Goal: Register for event/course: Sign up to attend an event or enroll in a course

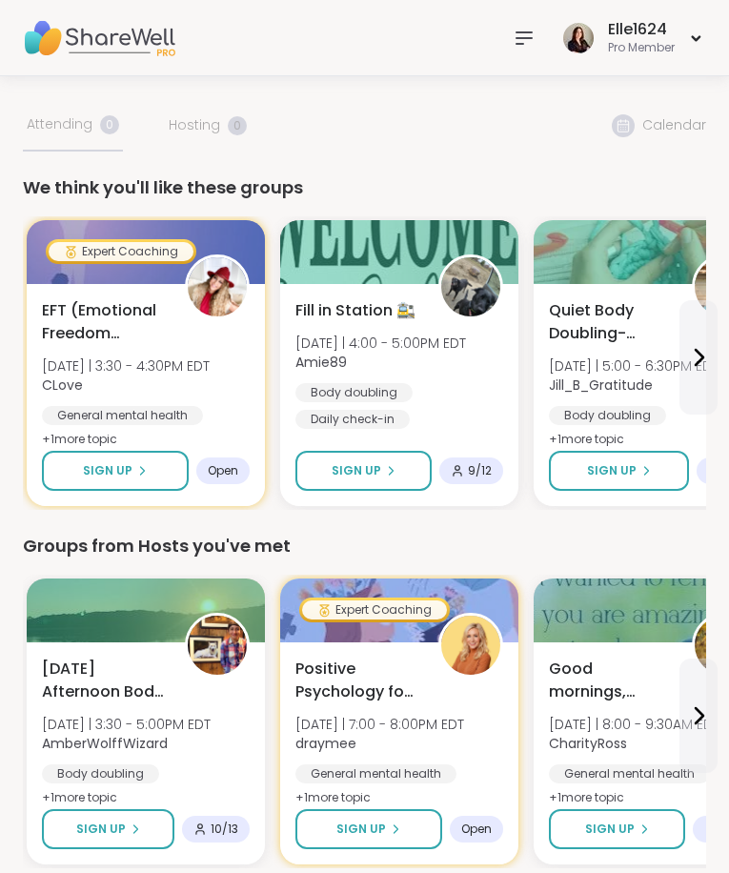
click at [76, 55] on img at bounding box center [99, 38] width 153 height 67
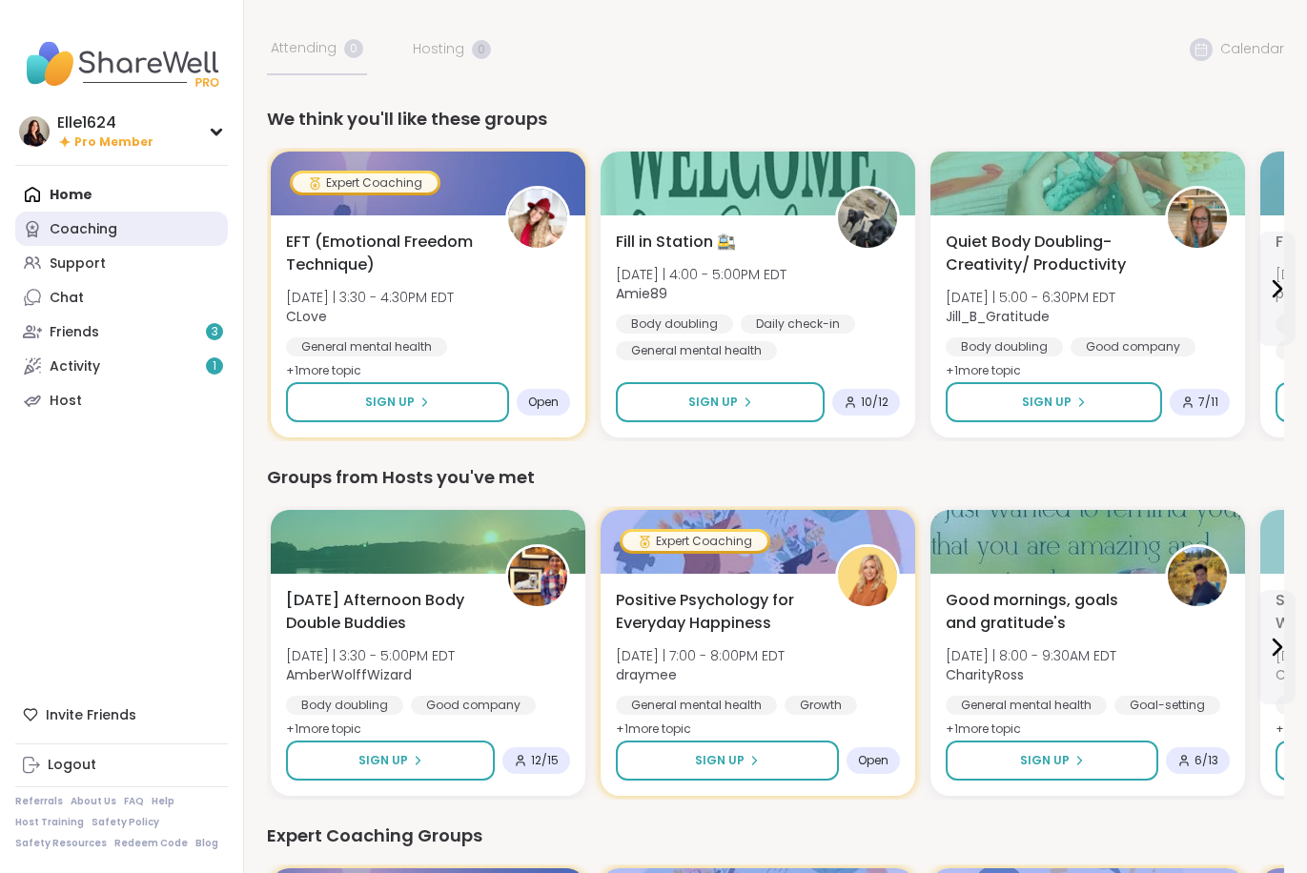
click at [112, 236] on div "Coaching" at bounding box center [84, 229] width 68 height 19
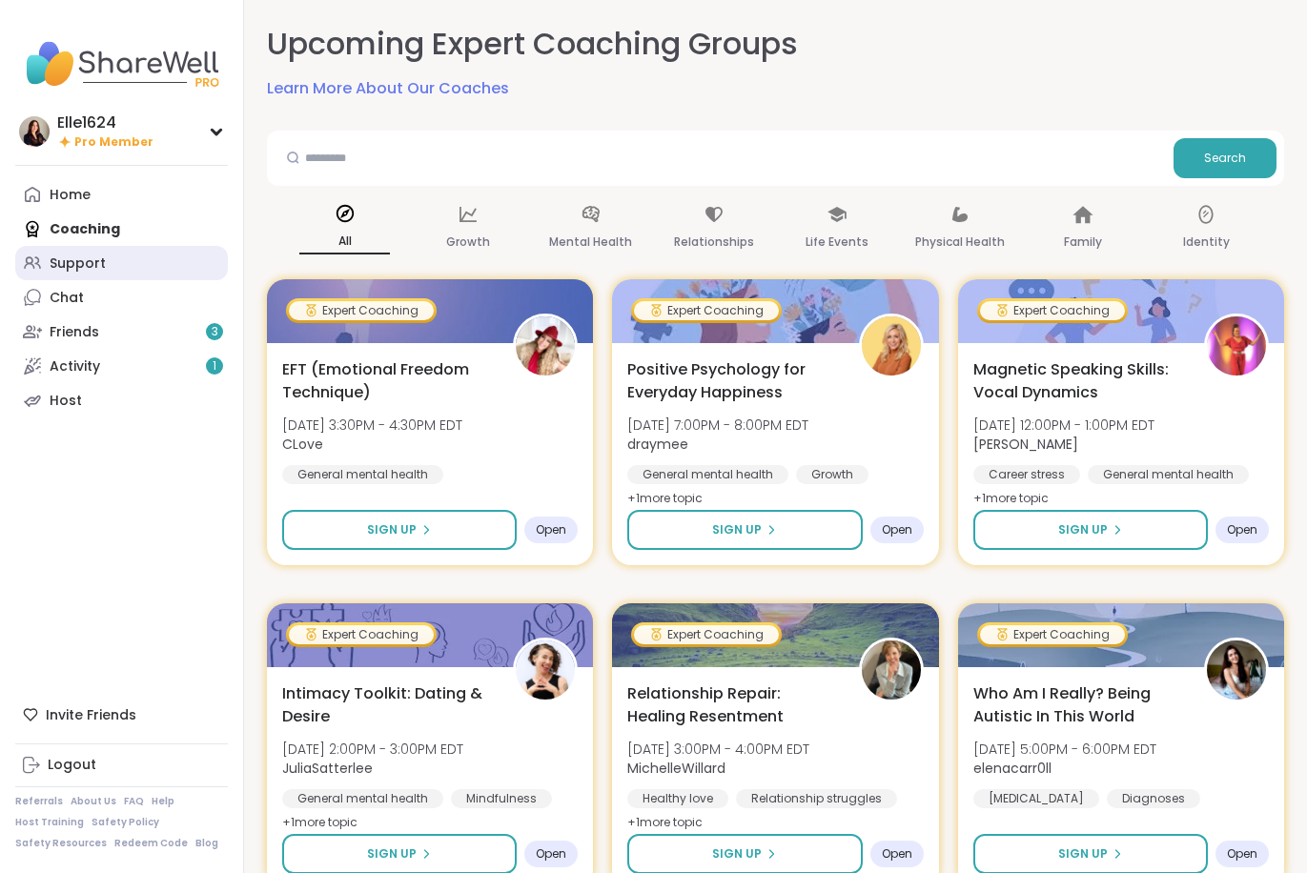
click at [124, 272] on link "Support" at bounding box center [121, 263] width 213 height 34
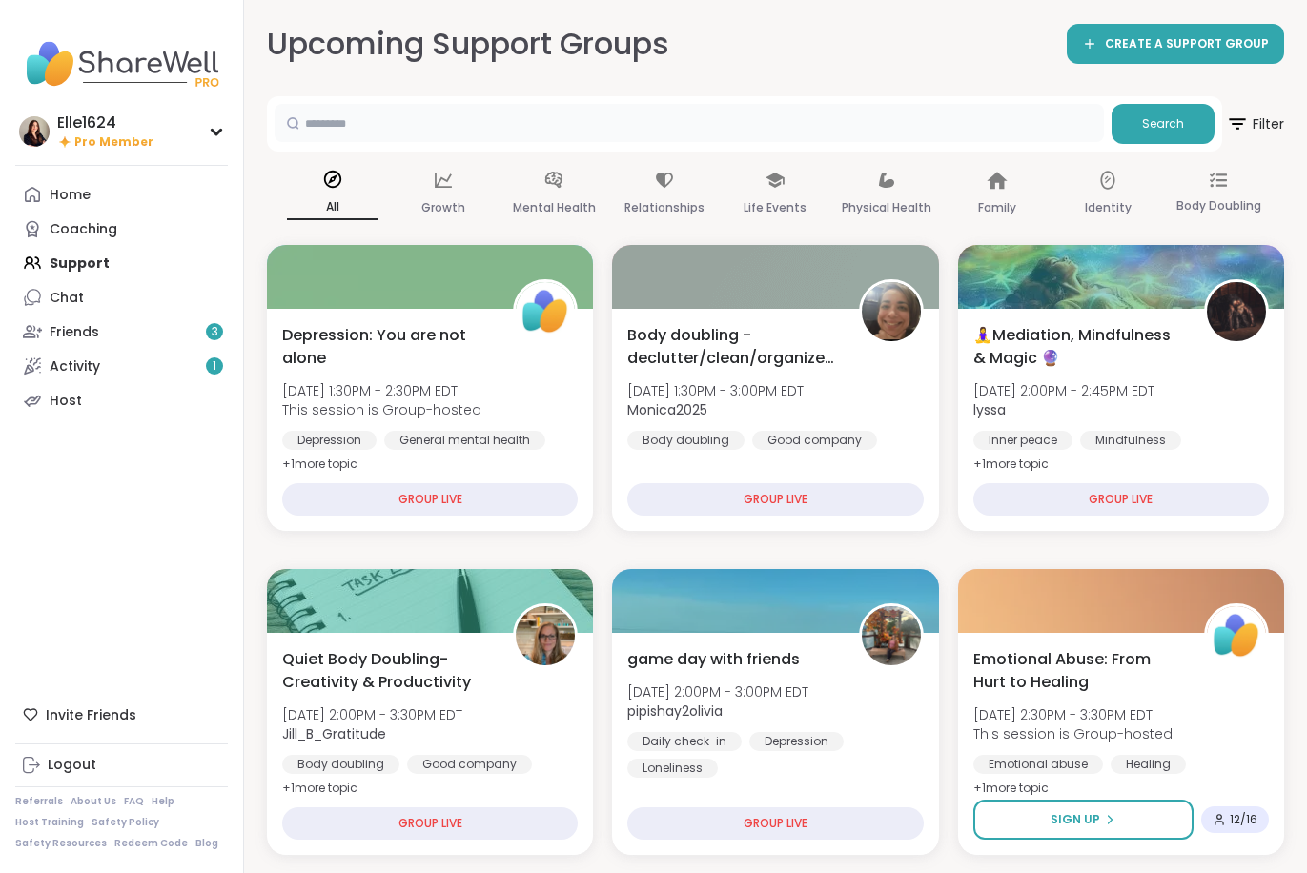
click at [398, 119] on input "text" at bounding box center [690, 123] width 830 height 38
type input "*****"
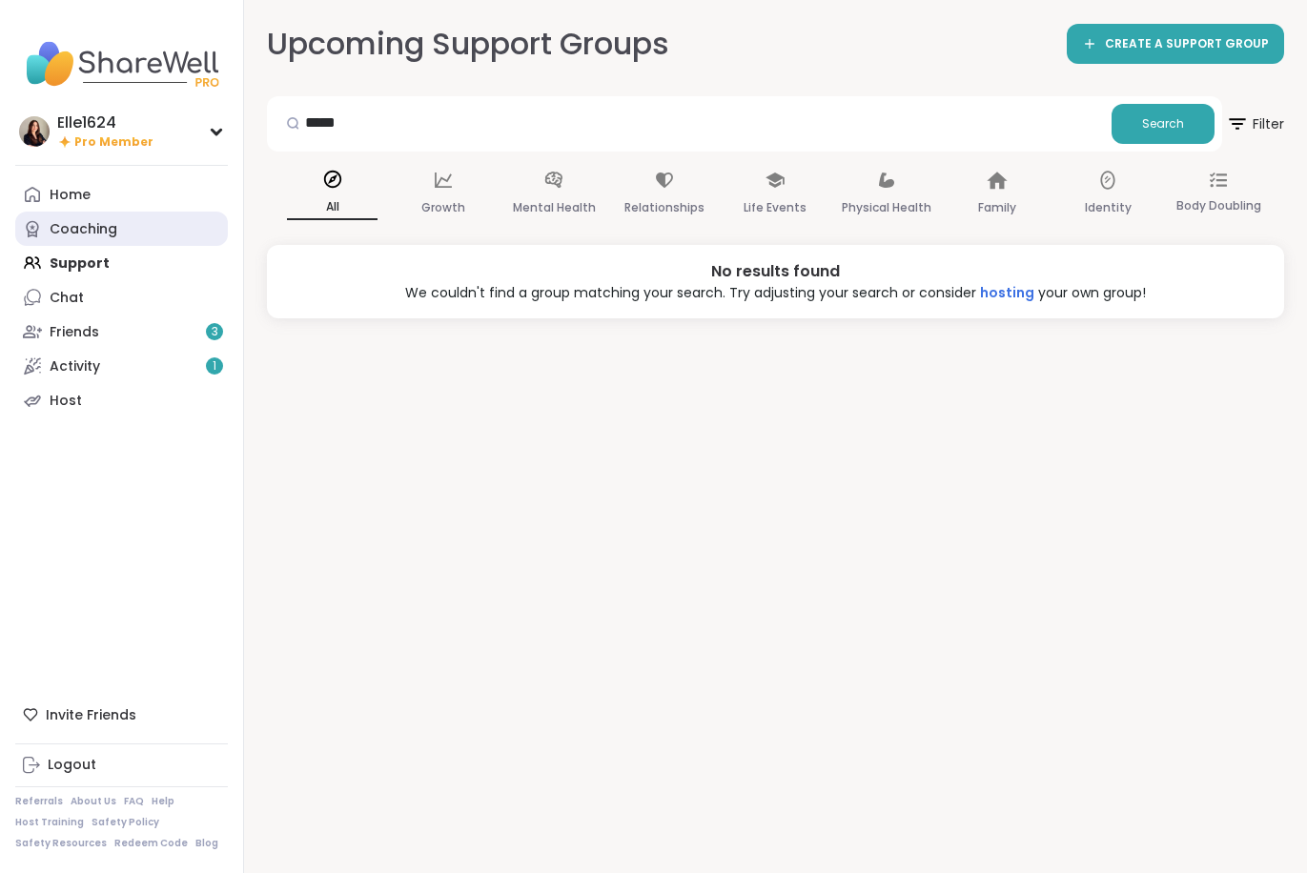
click at [138, 227] on link "Coaching" at bounding box center [121, 229] width 213 height 34
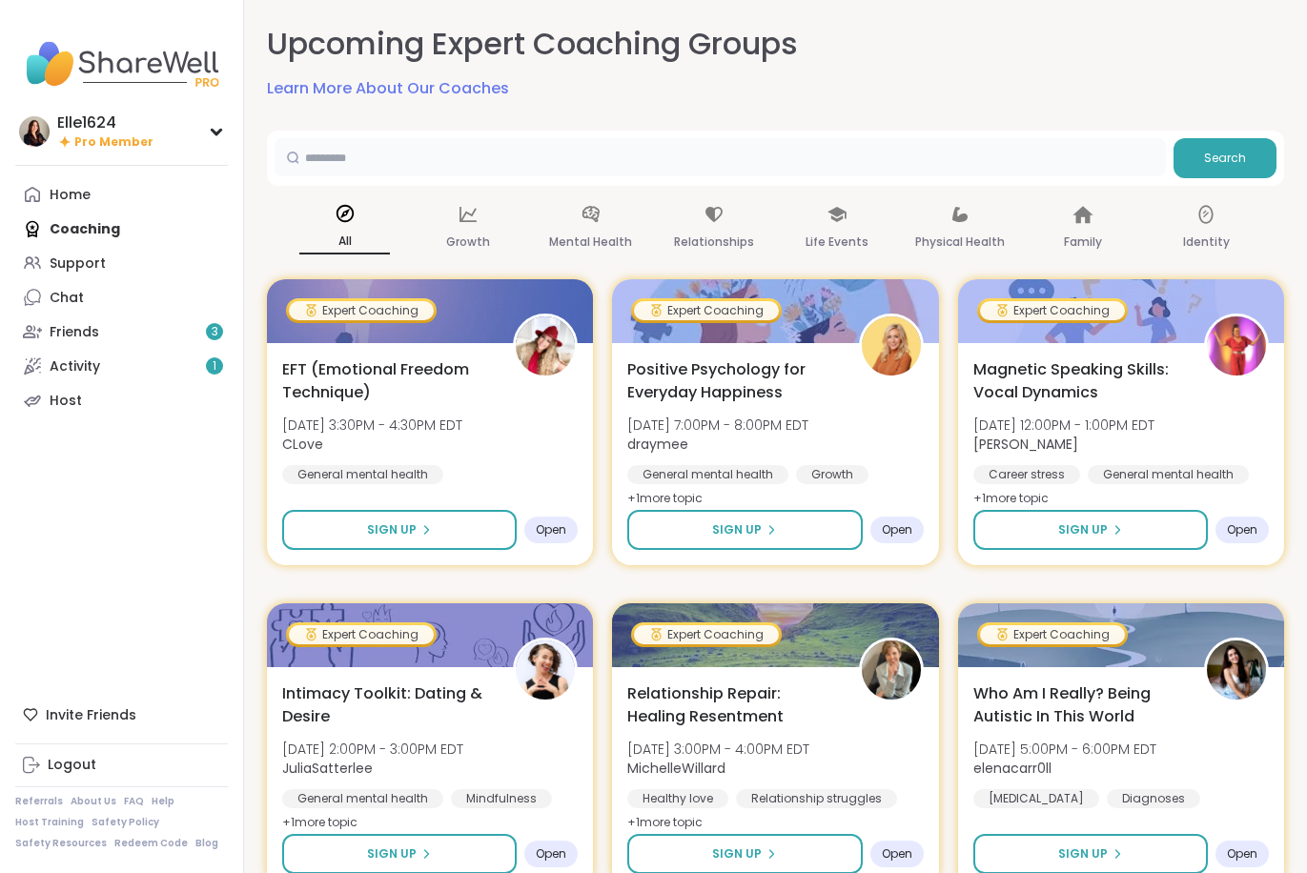
click at [347, 152] on input "text" at bounding box center [721, 157] width 892 height 38
type input "****"
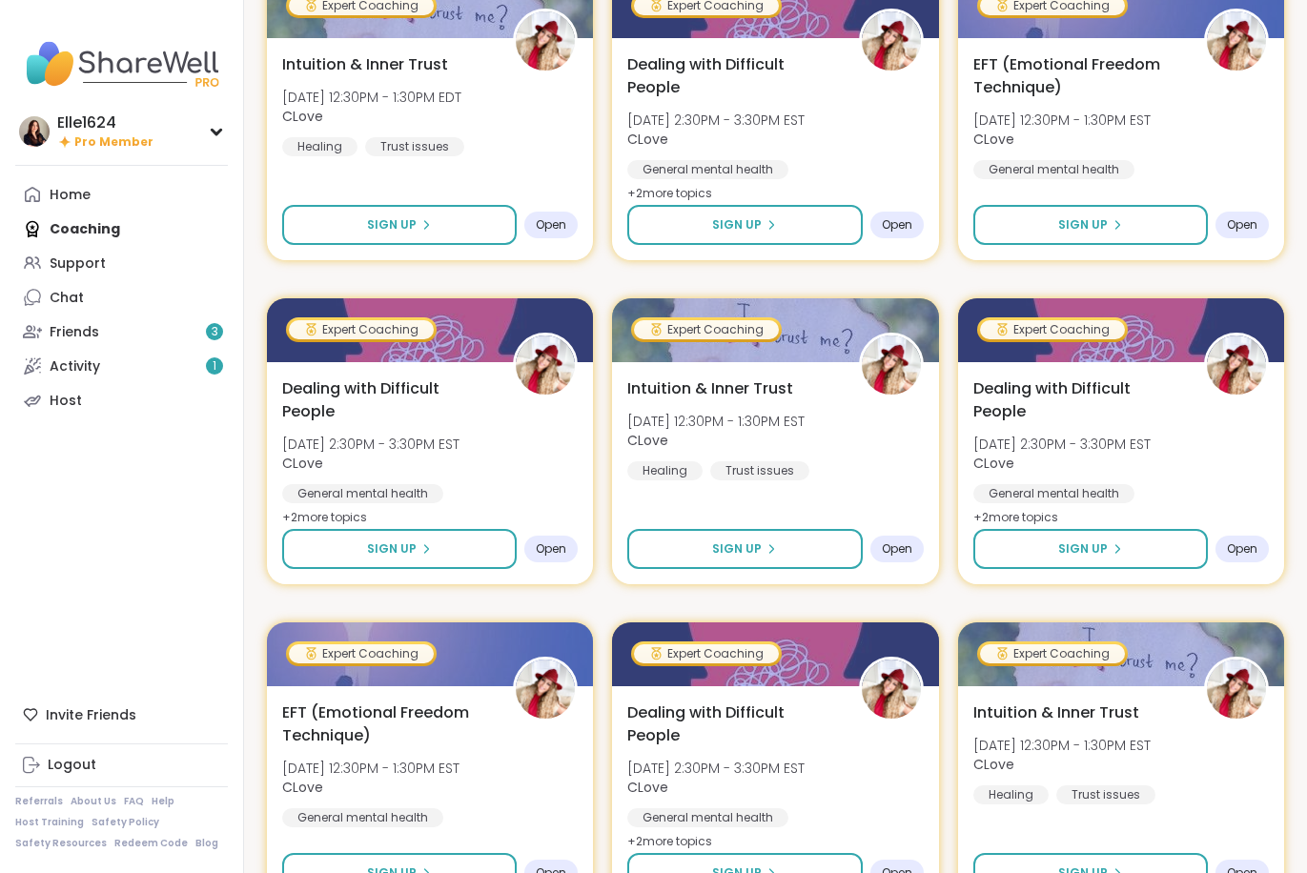
scroll to position [1240, 0]
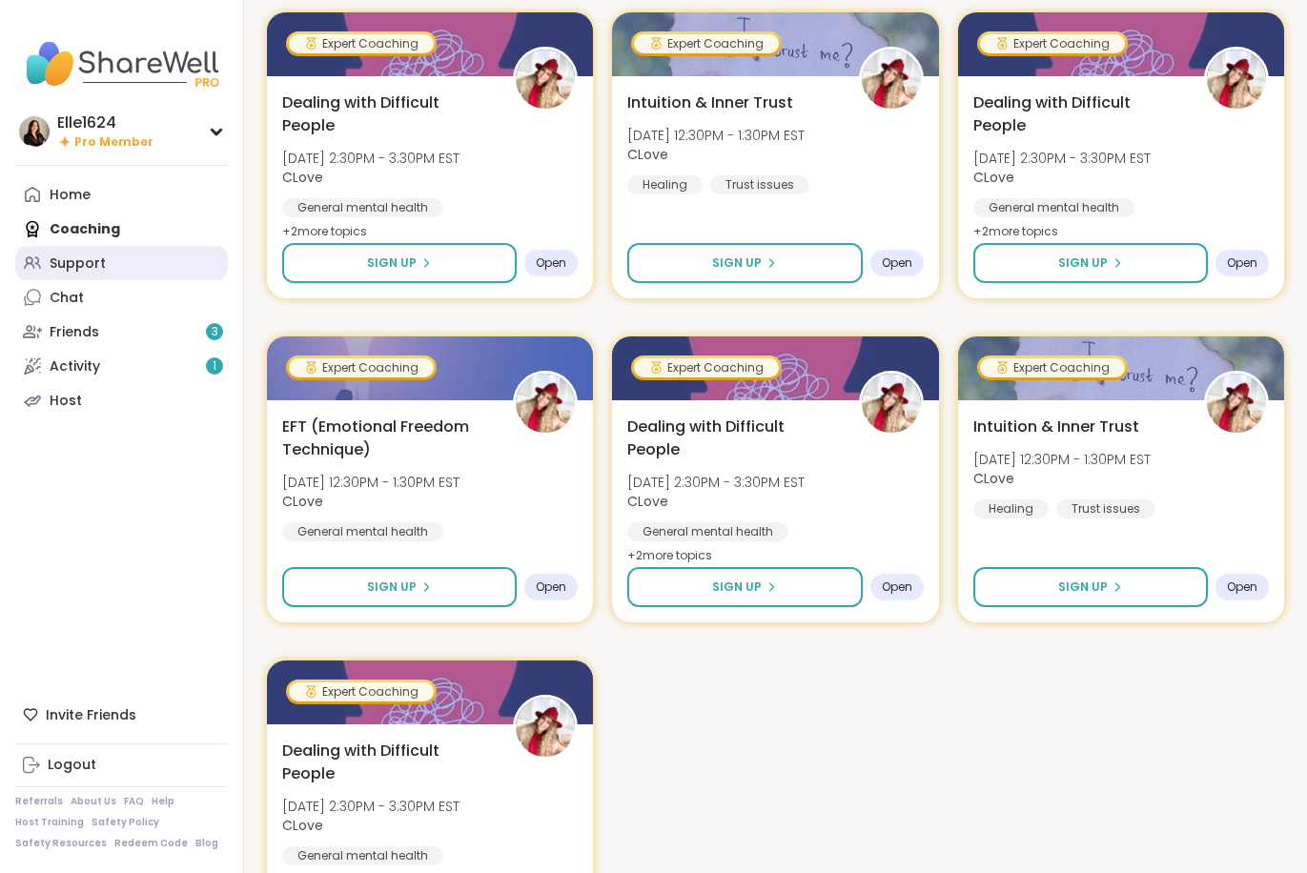
click at [66, 276] on link "Support" at bounding box center [121, 263] width 213 height 34
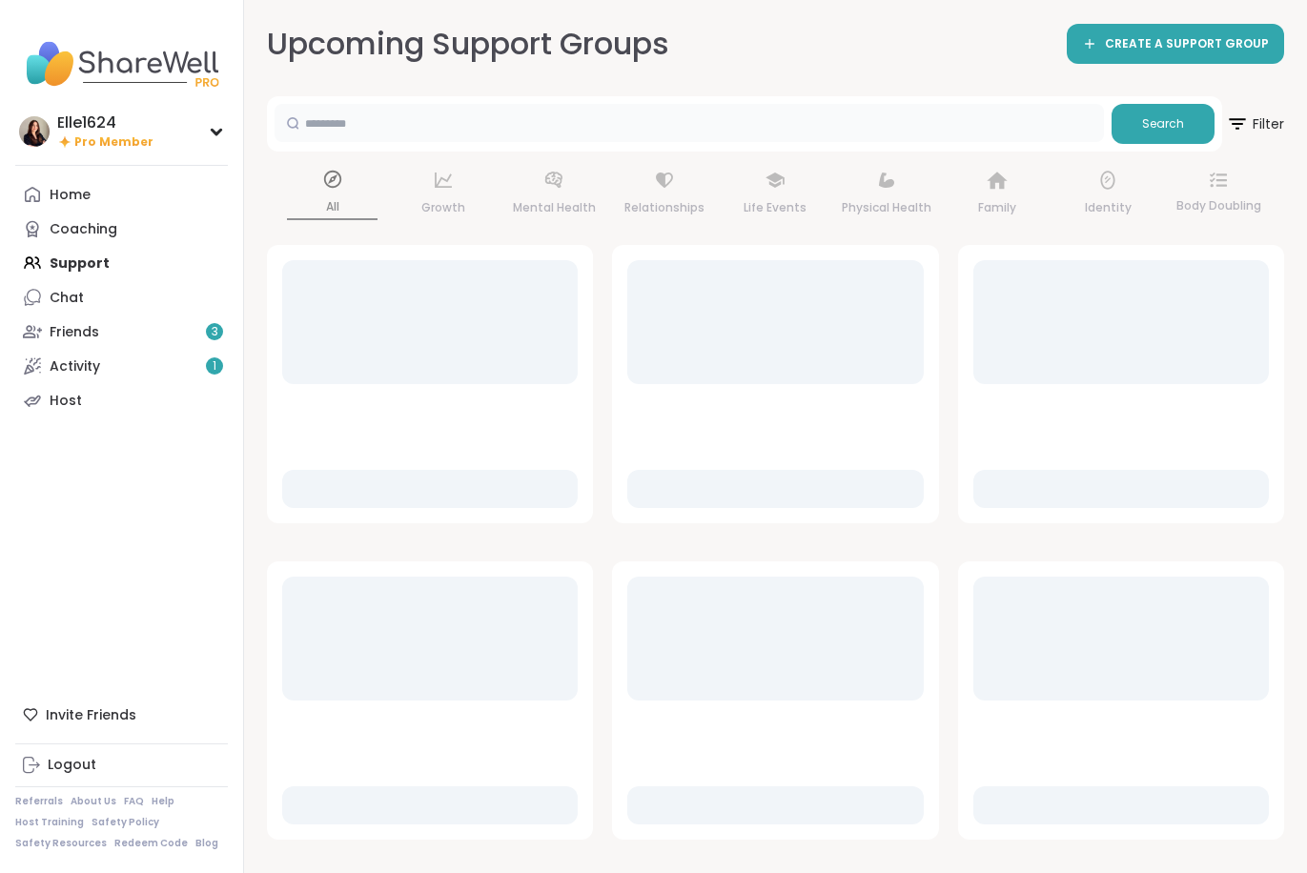
click at [561, 119] on input "text" at bounding box center [690, 123] width 830 height 38
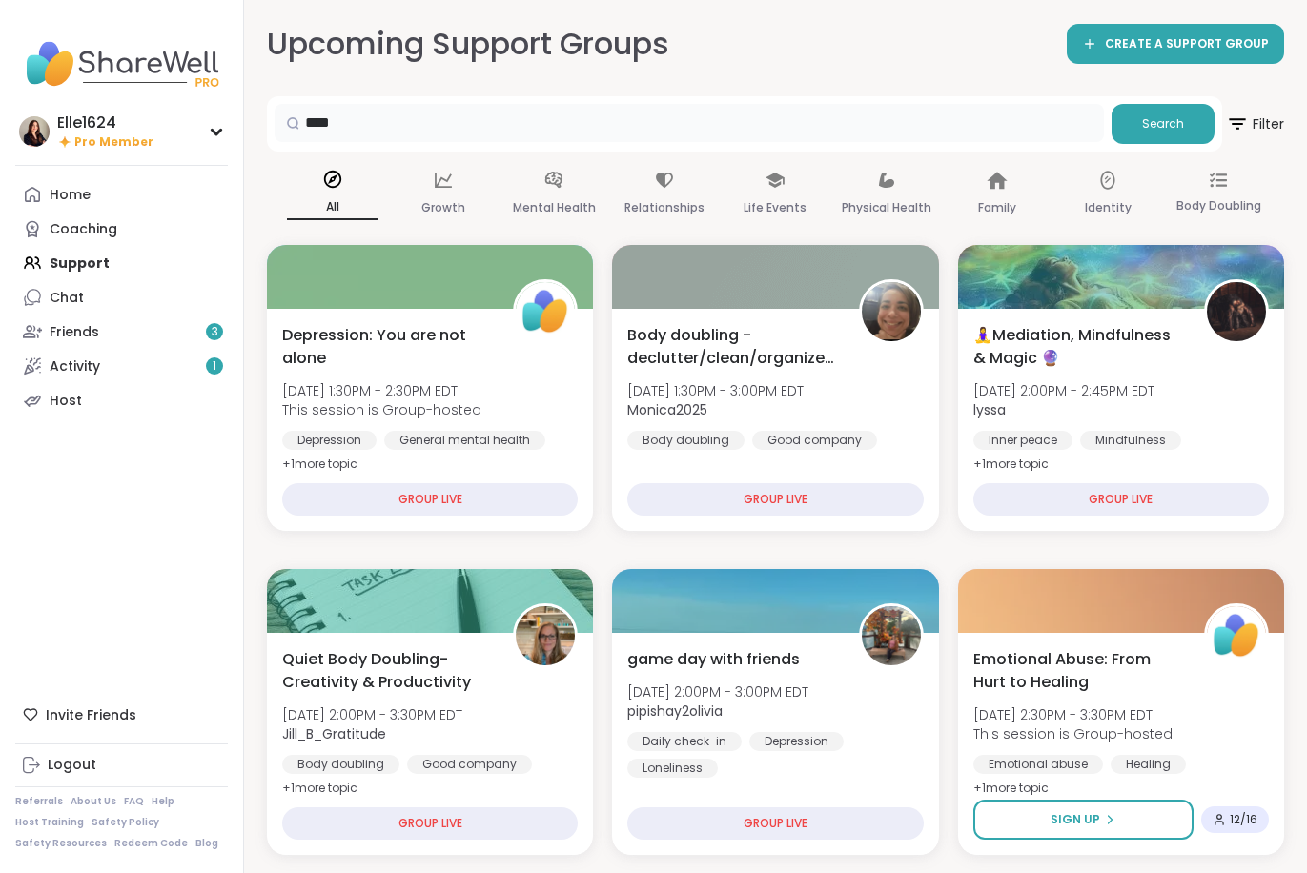
type input "****"
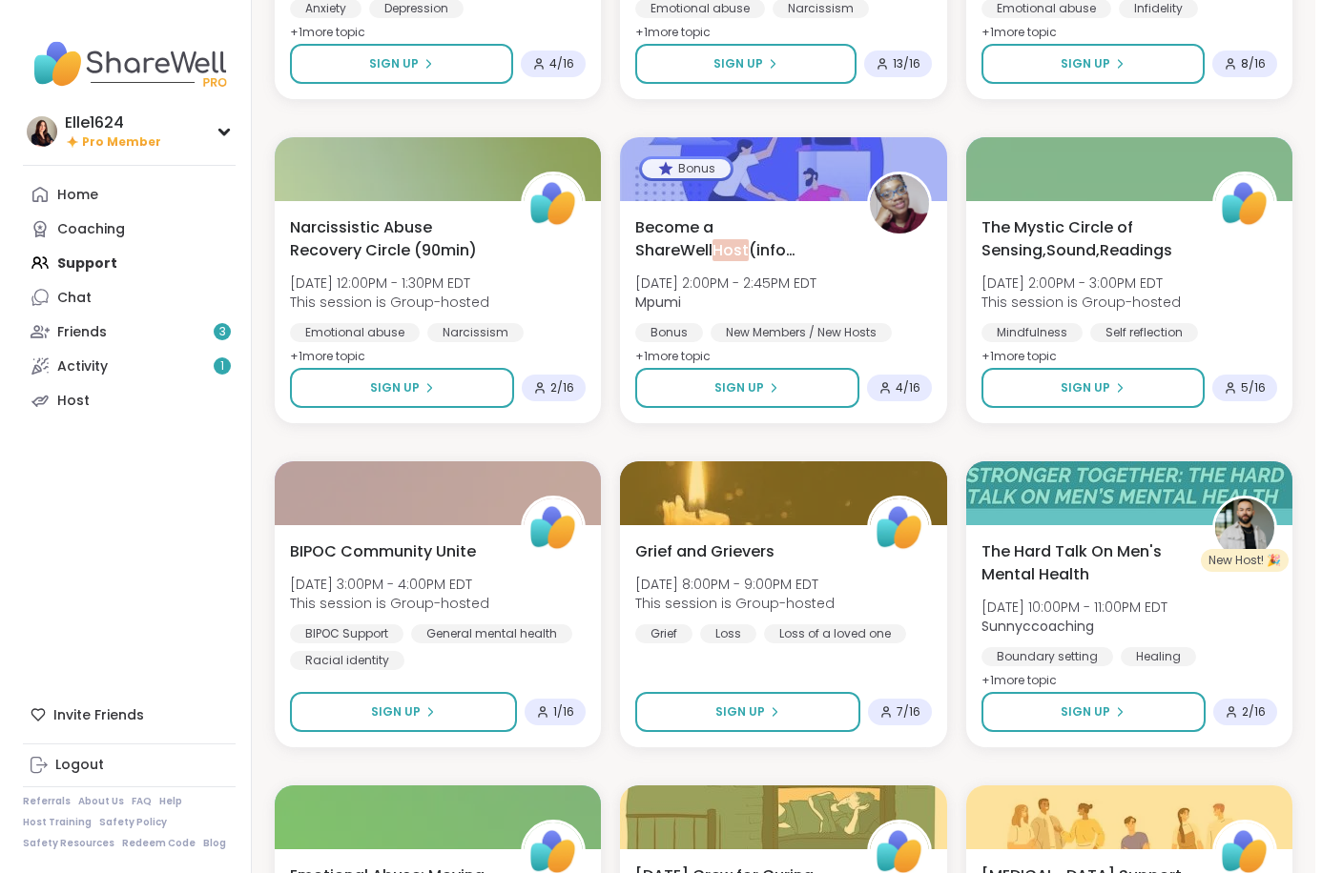
scroll to position [763, 0]
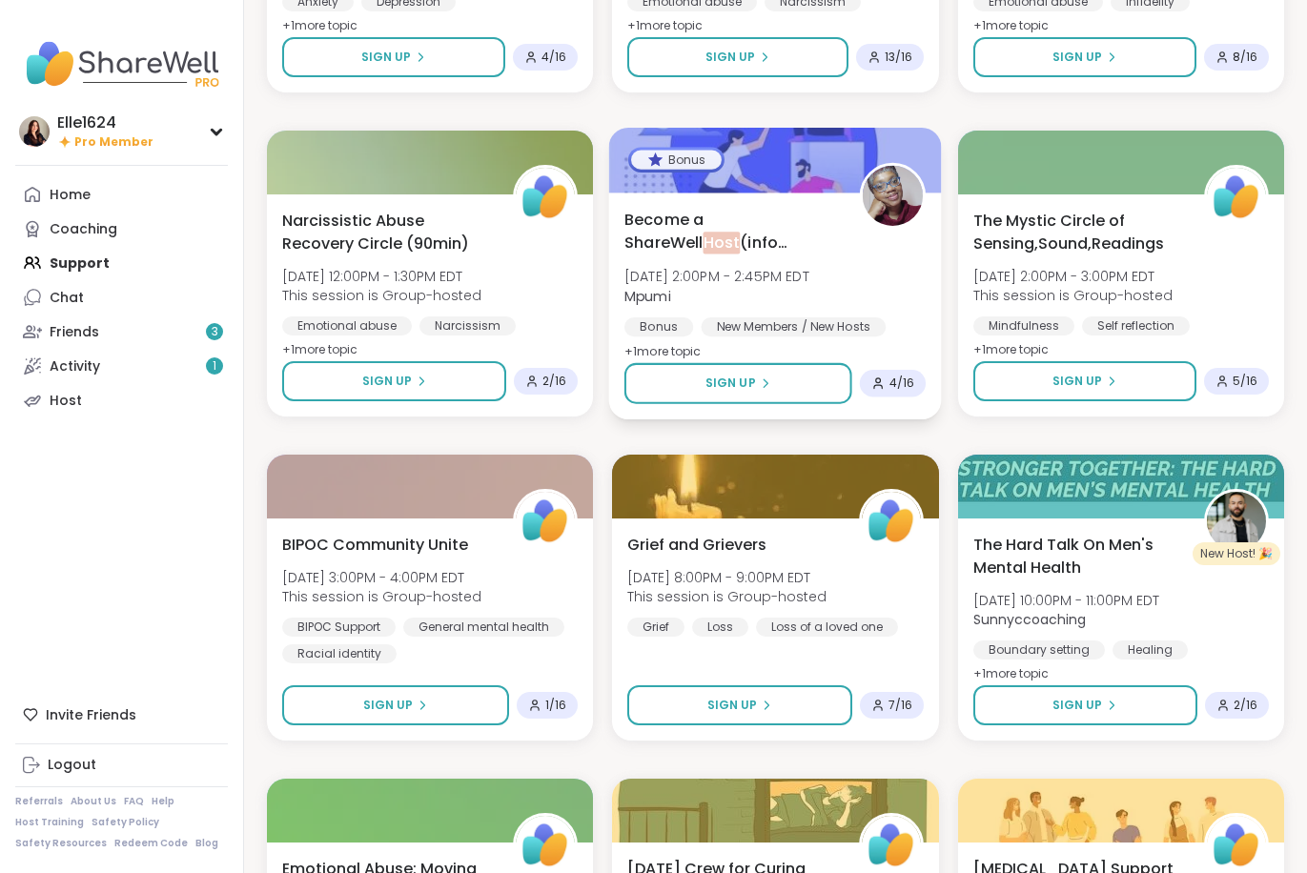
click at [741, 232] on span "Host" at bounding box center [722, 243] width 37 height 22
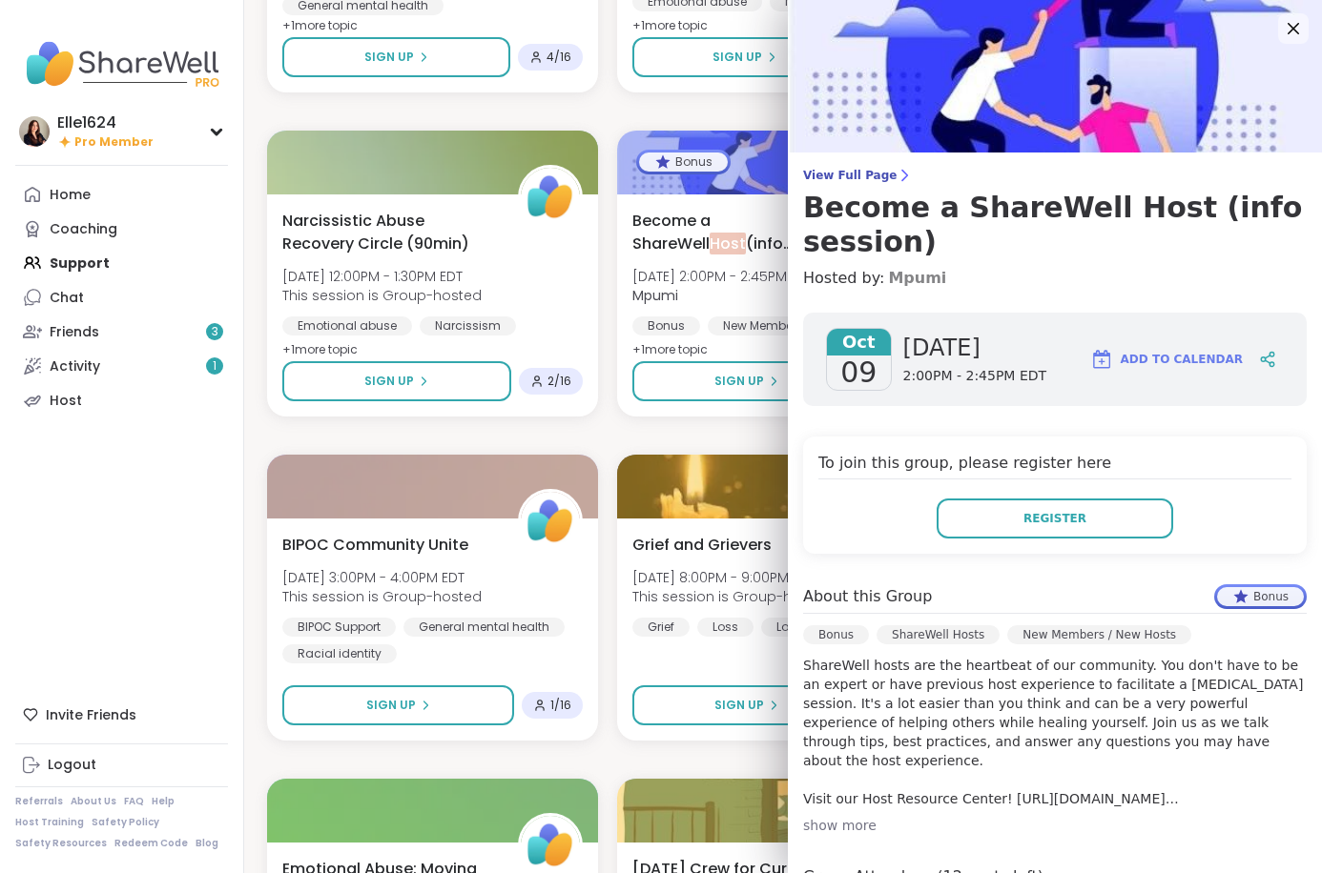
click at [891, 286] on link "Mpumi" at bounding box center [917, 278] width 58 height 23
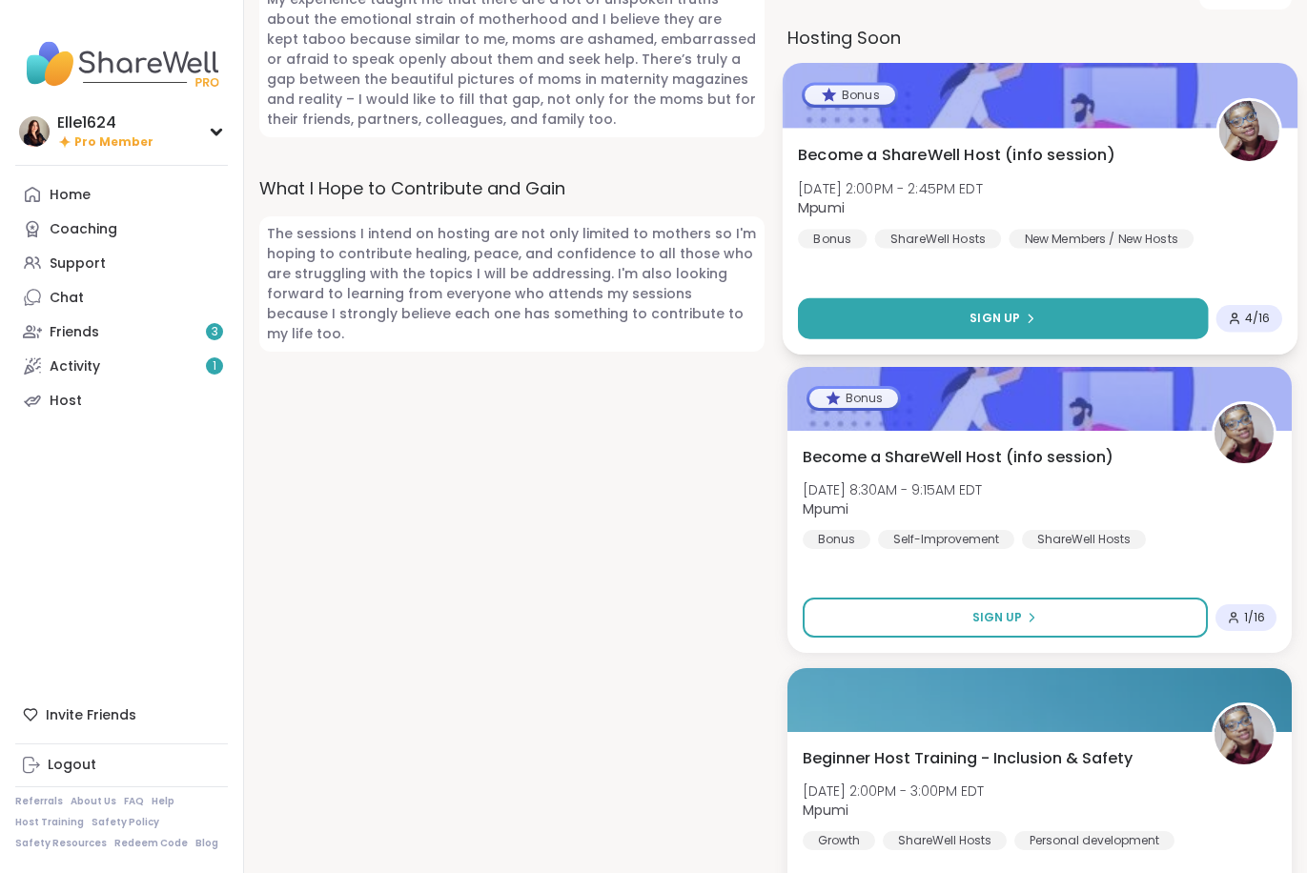
scroll to position [1240, 0]
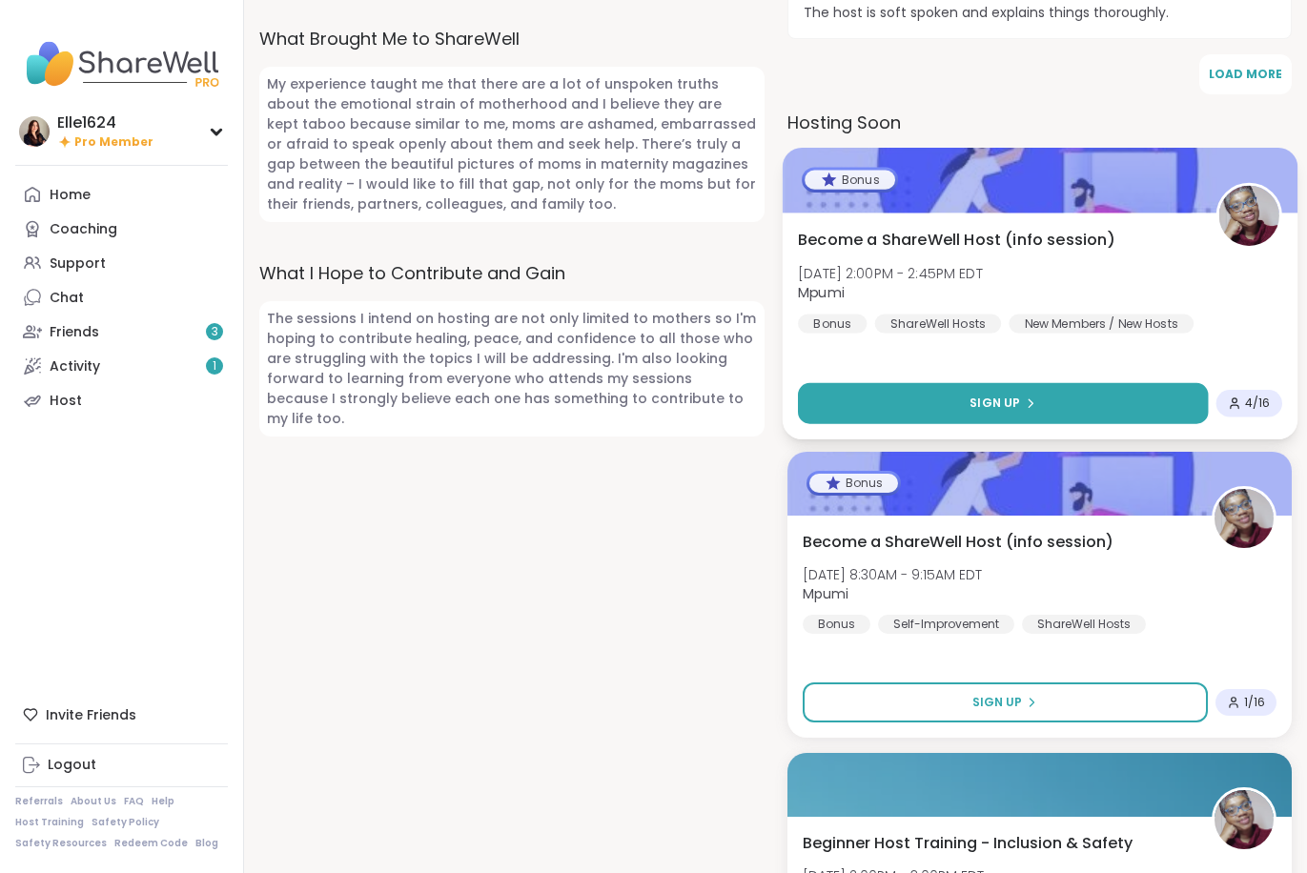
click at [957, 401] on button "Sign Up" at bounding box center [1003, 402] width 410 height 41
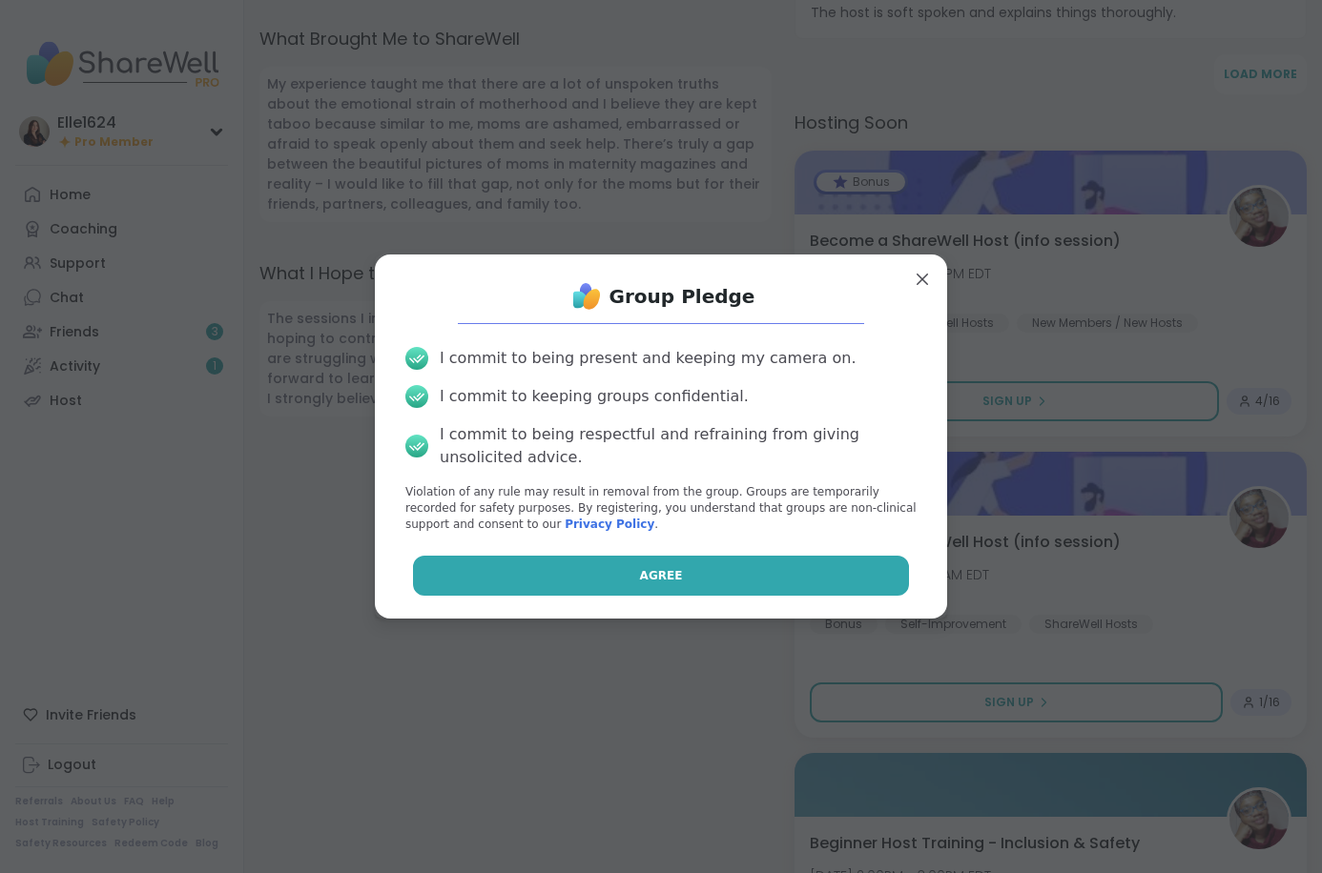
click at [711, 568] on button "Agree" at bounding box center [661, 576] width 497 height 40
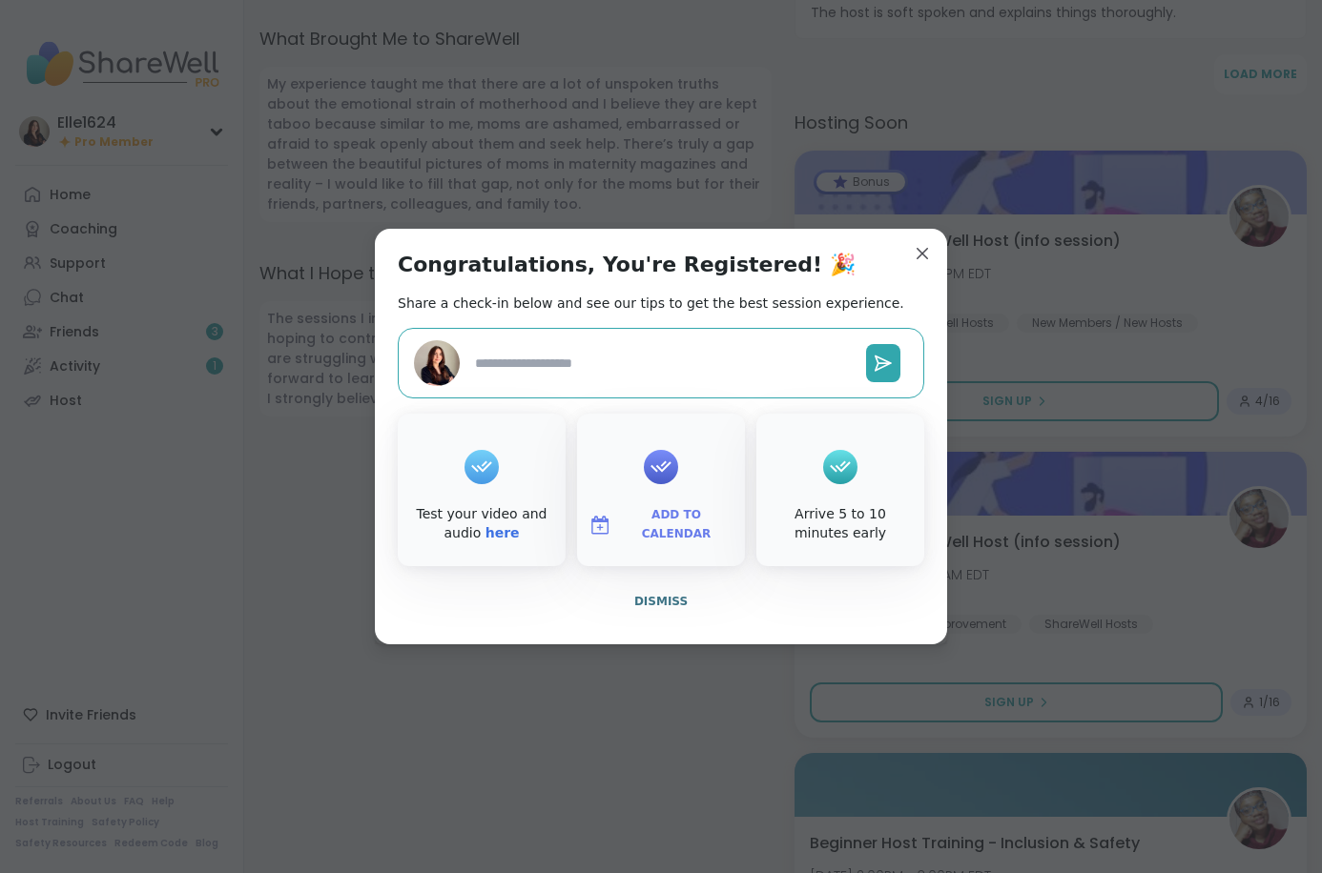
type textarea "*"
click at [670, 595] on span "Dismiss" at bounding box center [660, 601] width 53 height 13
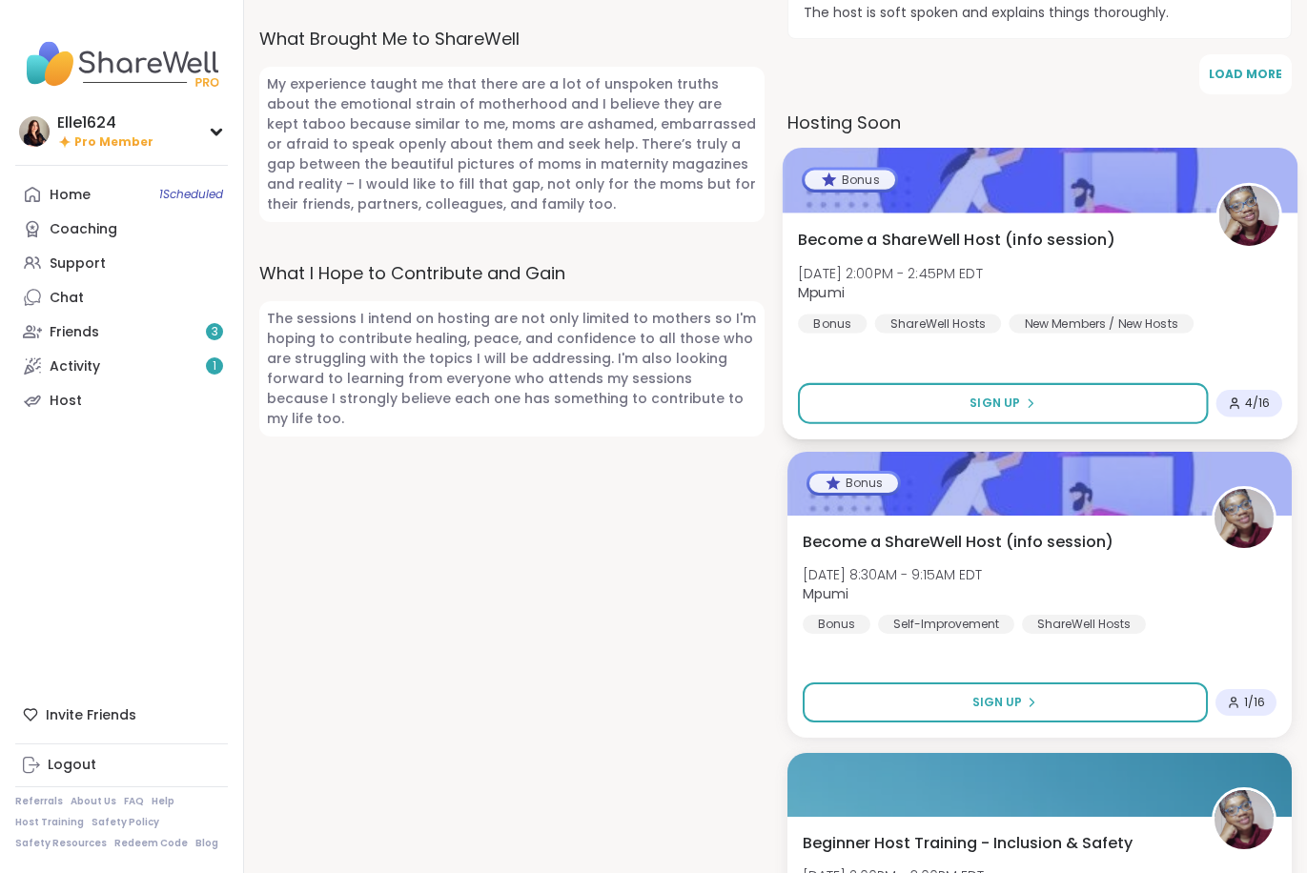
click at [983, 228] on span "Become a ShareWell Host (info session)" at bounding box center [957, 239] width 318 height 23
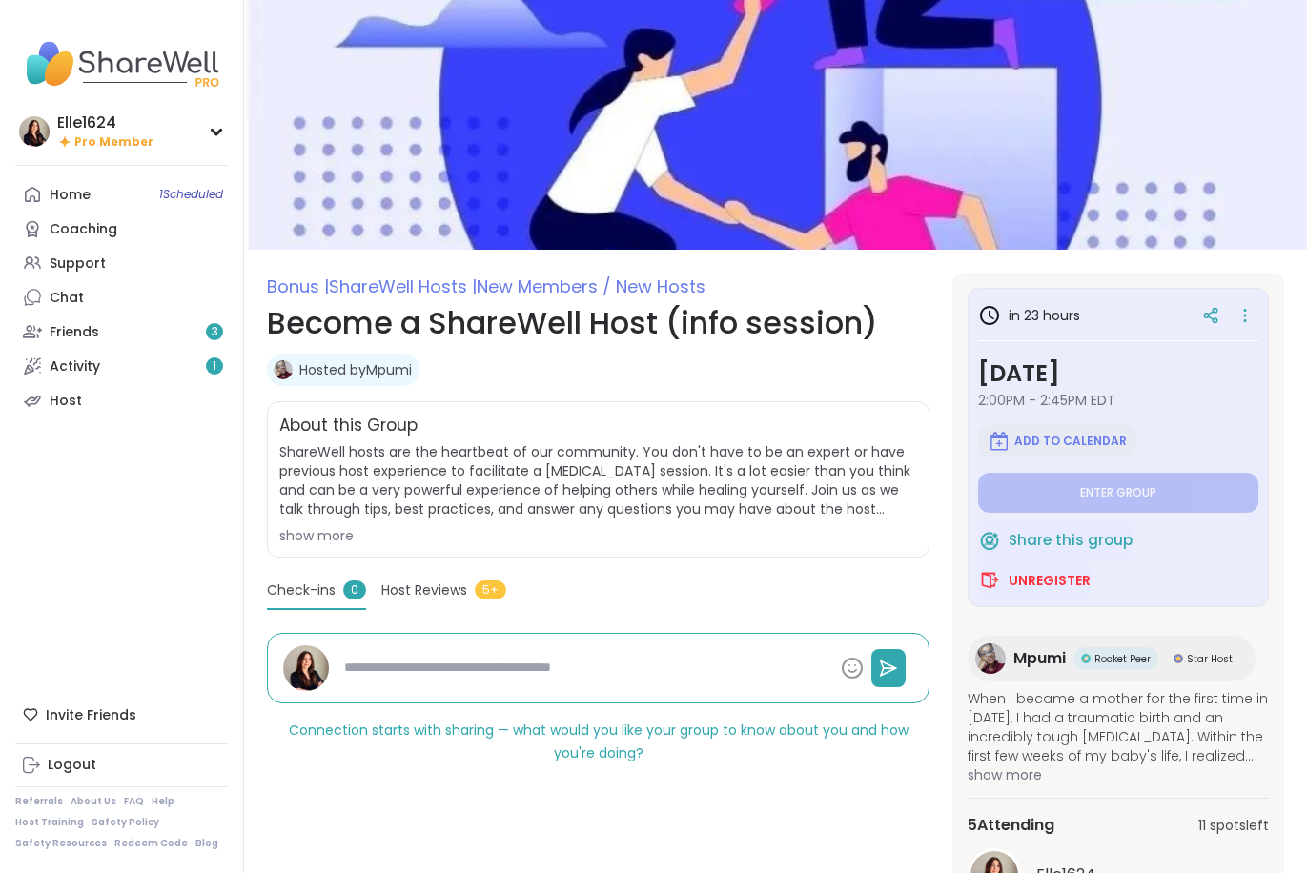
click at [1092, 429] on button "Add to Calendar" at bounding box center [1057, 441] width 158 height 32
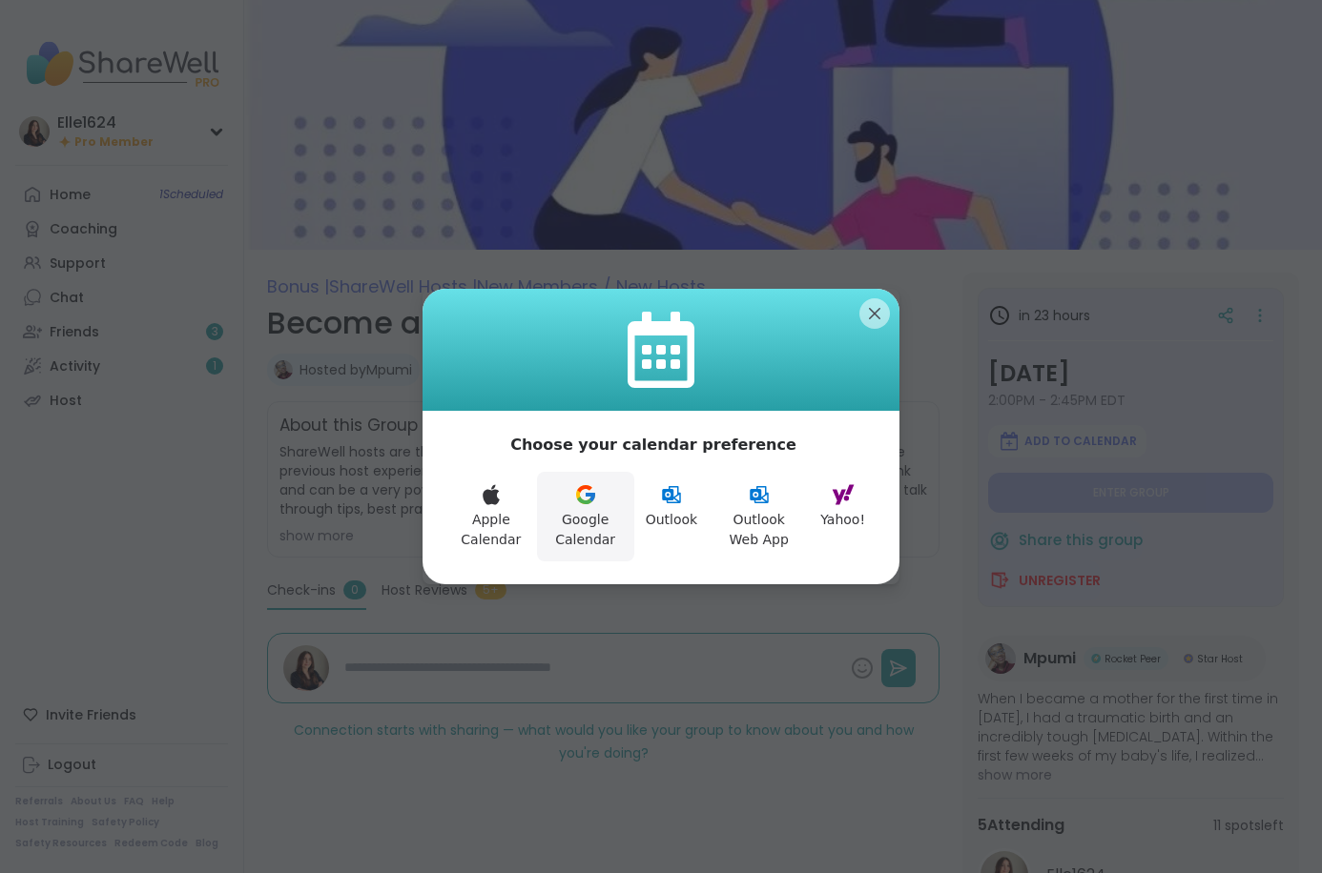
click at [600, 490] on button "Google Calendar" at bounding box center [585, 517] width 97 height 90
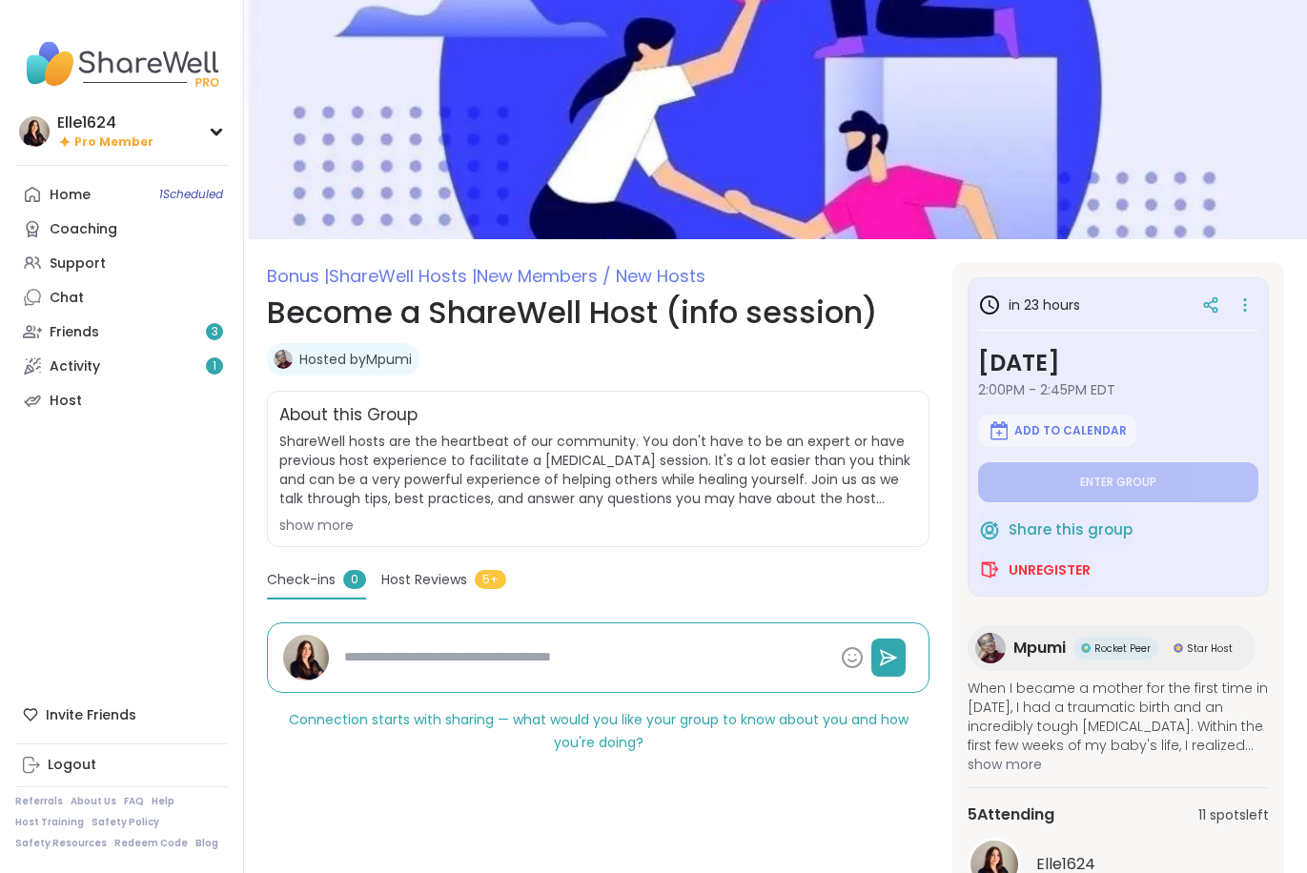
type textarea "*"
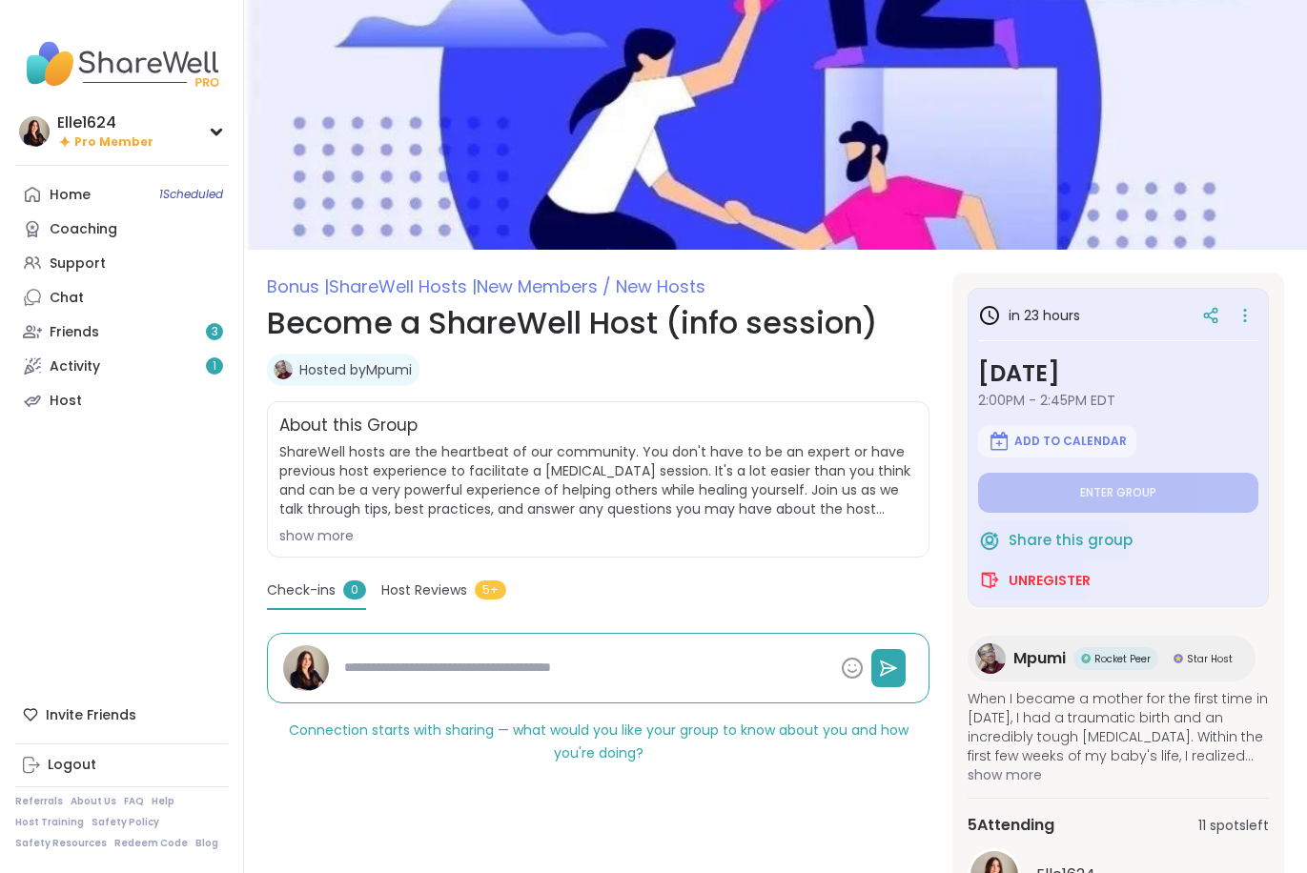
click at [400, 376] on link "Hosted by Mpumi" at bounding box center [355, 369] width 113 height 19
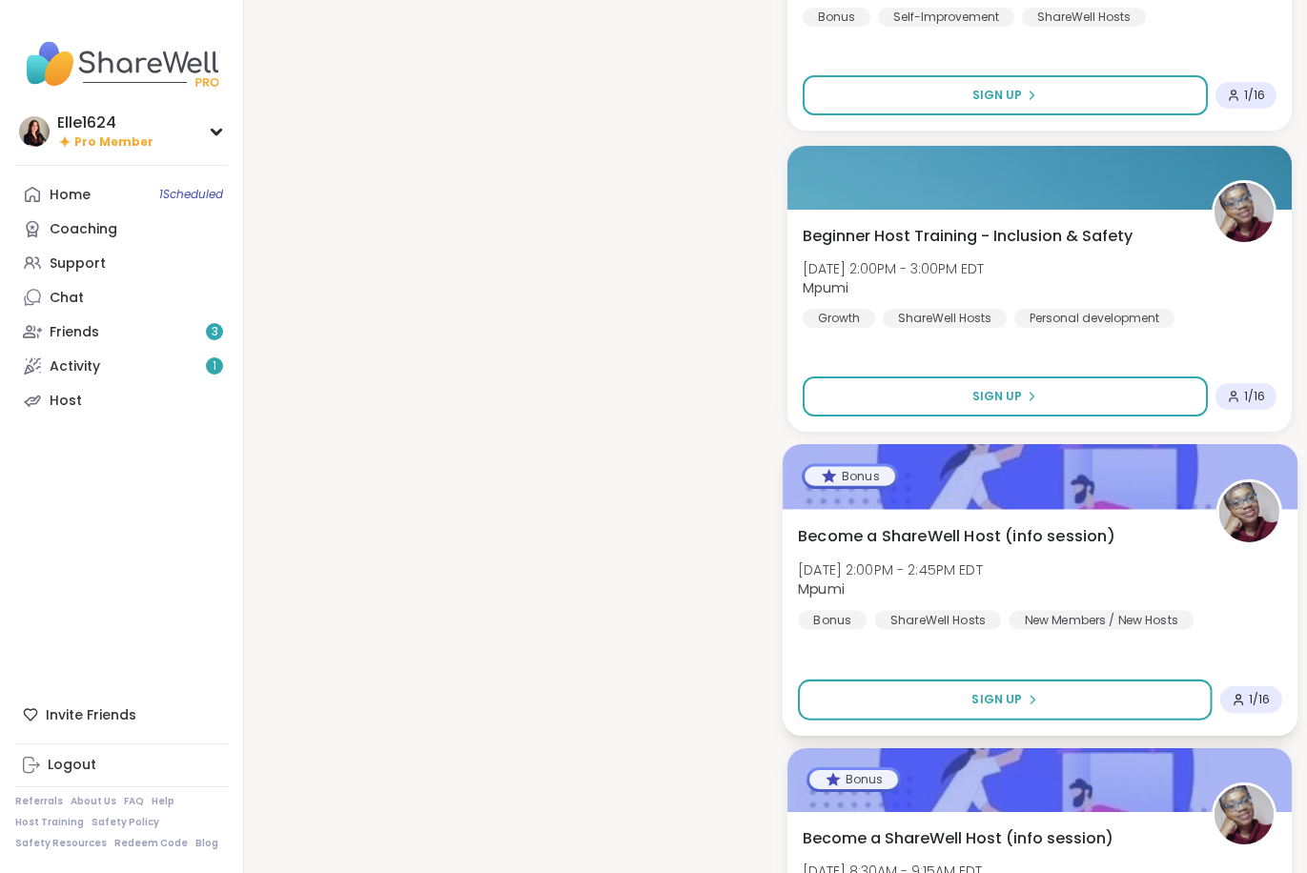
scroll to position [1812, 0]
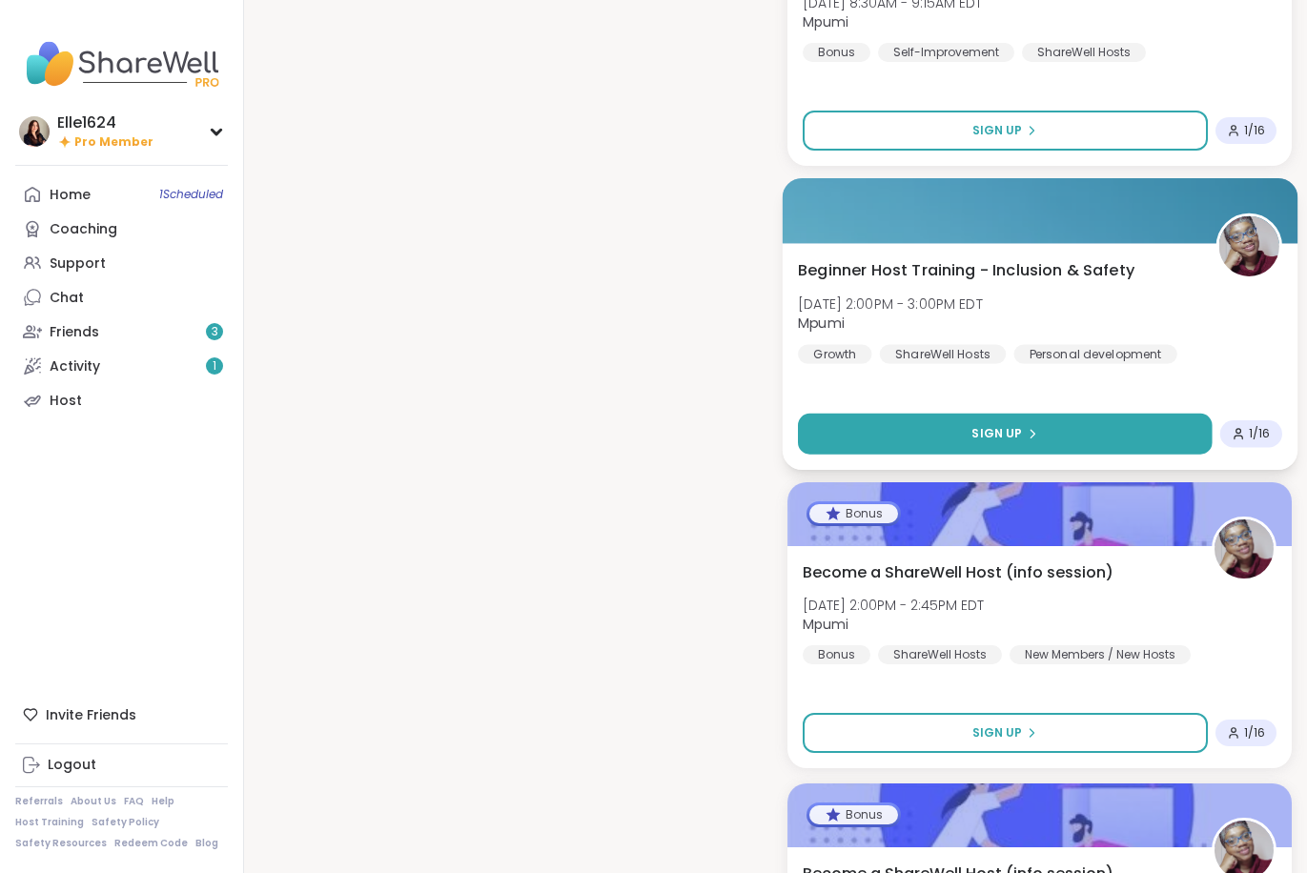
click at [953, 420] on button "Sign Up" at bounding box center [1005, 433] width 414 height 41
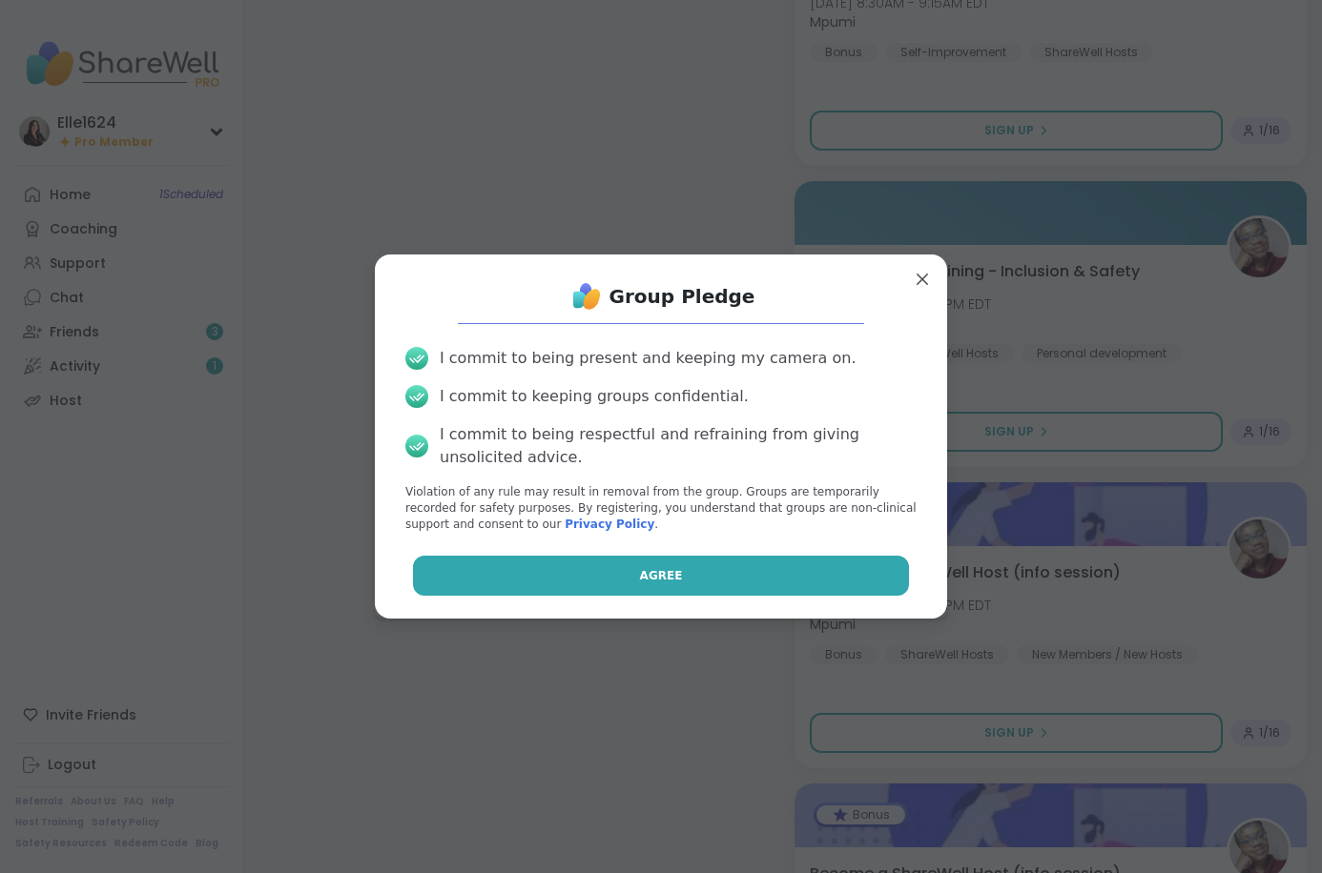
click at [699, 562] on button "Agree" at bounding box center [661, 576] width 497 height 40
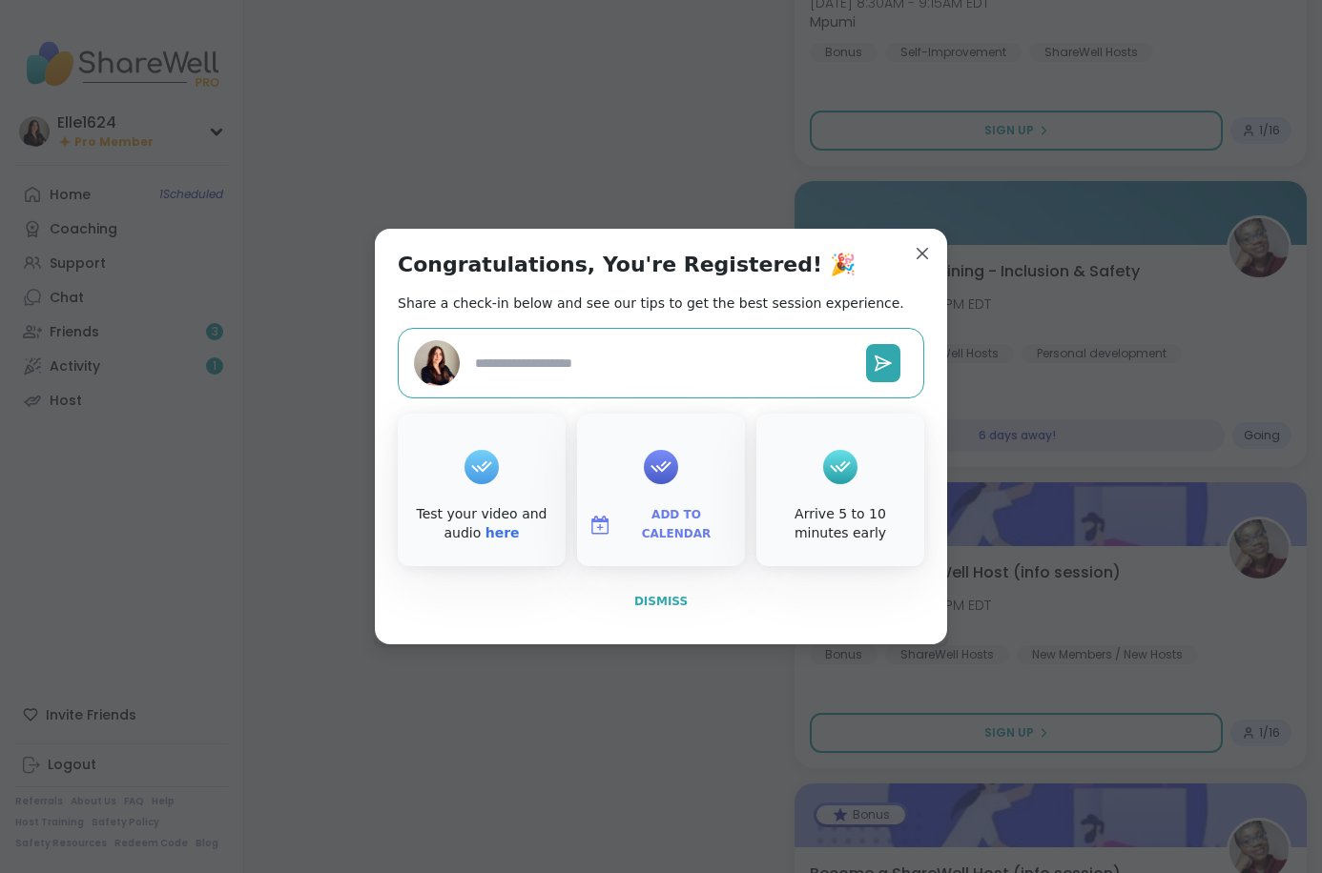
type textarea "*"
click at [667, 602] on span "Dismiss" at bounding box center [660, 601] width 53 height 13
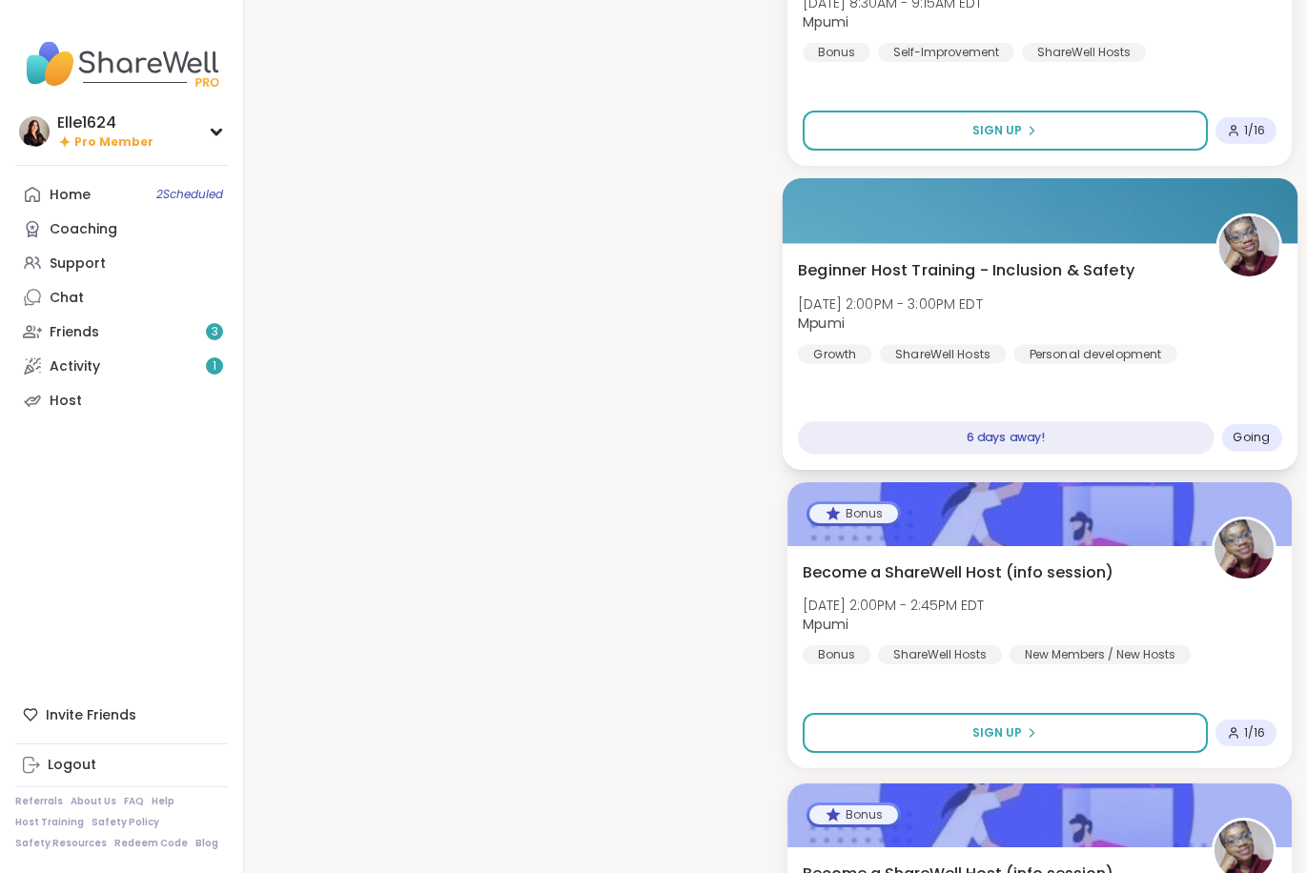
click at [1020, 303] on div "Beginner Host Training - Inclusion & Safety Wed, Oct 15 | 2:00PM - 3:00PM EDT M…" at bounding box center [1039, 310] width 483 height 105
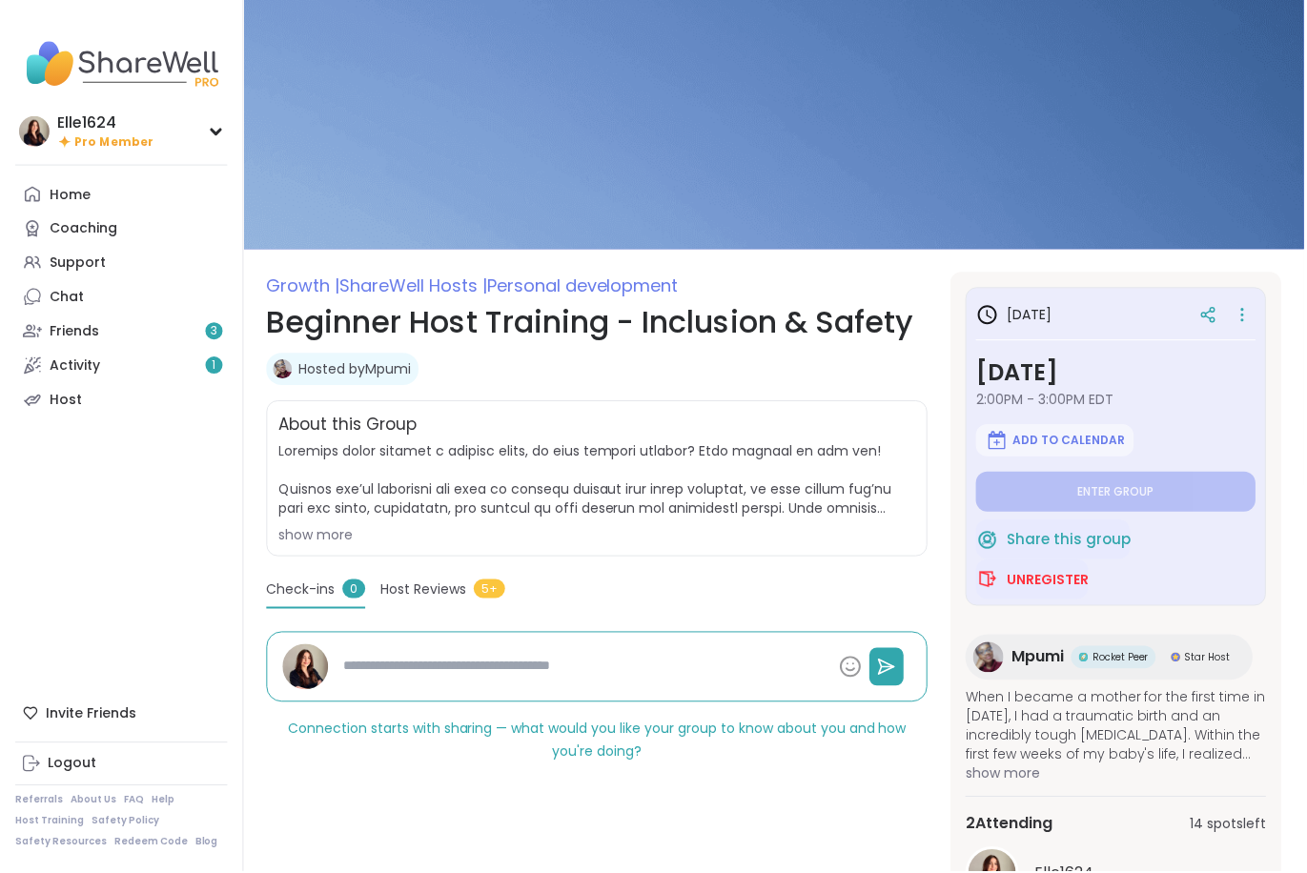
click at [1019, 427] on button "Add to Calendar" at bounding box center [1057, 441] width 158 height 32
type textarea "*"
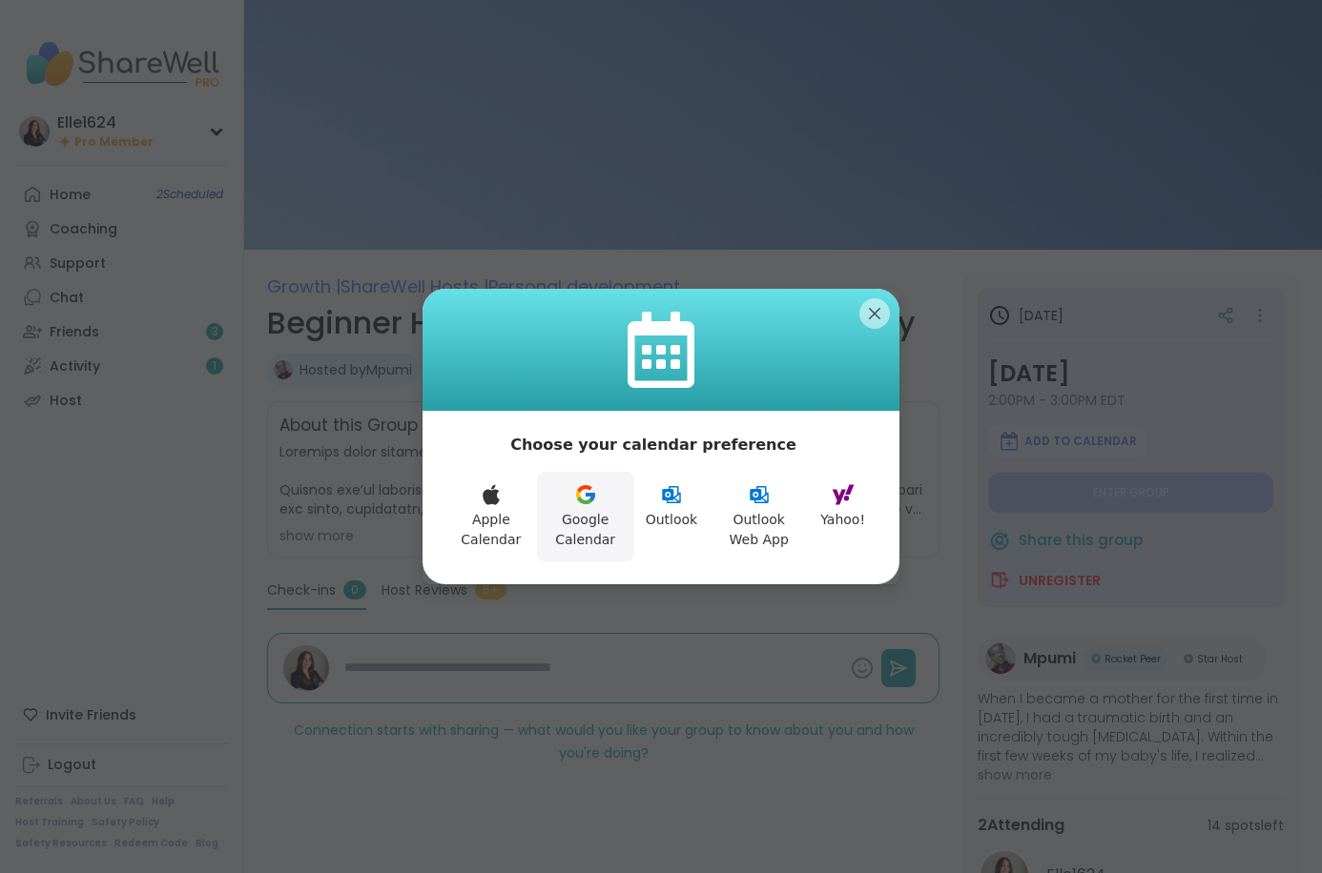
click at [592, 502] on icon at bounding box center [585, 494] width 23 height 23
